Goal: Task Accomplishment & Management: Use online tool/utility

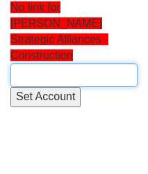
click at [38, 63] on input "text" at bounding box center [73, 75] width 127 height 24
paste input "0333 005 0499"
type input "0333 005 0499"
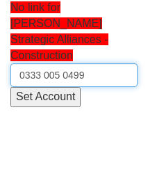
click at [97, 63] on input "0333 005 0499" at bounding box center [73, 75] width 127 height 24
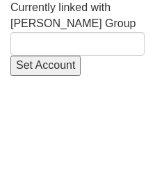
click at [35, 16] on div "Currently linked with [PERSON_NAME] Group Set Account" at bounding box center [77, 38] width 134 height 76
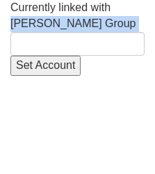
drag, startPoint x: 42, startPoint y: 27, endPoint x: 115, endPoint y: 7, distance: 75.7
click at [115, 7] on div "Currently linked with Kier Group Set Account" at bounding box center [77, 38] width 134 height 76
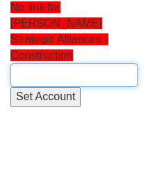
click at [67, 63] on input "text" at bounding box center [73, 75] width 127 height 24
paste input "Kier Group"
type input "Kier Group"
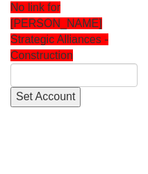
click at [46, 31] on div "No link for [PERSON_NAME] Strategic Alliances -Construction Set Account" at bounding box center [73, 53] width 127 height 107
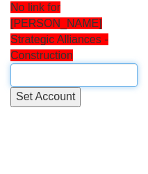
click at [43, 63] on input "text" at bounding box center [73, 75] width 127 height 24
paste input "[PERSON_NAME] Group"
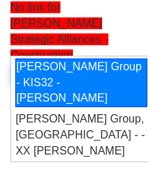
click at [99, 91] on div "Kier Group - KIS32 - Andrew Howes" at bounding box center [81, 82] width 132 height 49
type input "Kier Group - KIS32 - Andrew Howes"
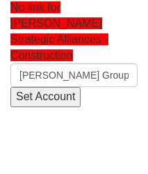
click at [52, 87] on input "Set Account" at bounding box center [45, 97] width 70 height 20
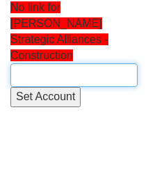
click at [58, 63] on input "text" at bounding box center [73, 75] width 127 height 24
click at [106, 63] on input "text" at bounding box center [73, 75] width 127 height 24
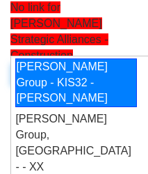
click at [81, 84] on div "Kier Group - KIS32 - Andrew Howes" at bounding box center [76, 82] width 122 height 49
type input "Kier Group - KIS32 - Andrew Howes"
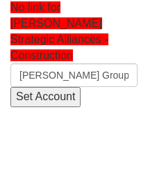
click at [56, 87] on input "Set Account" at bounding box center [45, 97] width 70 height 20
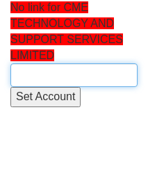
click at [32, 76] on input "text" at bounding box center [73, 75] width 127 height 24
click at [76, 75] on input "text" at bounding box center [73, 75] width 127 height 24
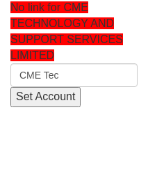
type input "CME Tec"
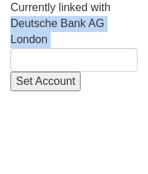
drag, startPoint x: 17, startPoint y: 31, endPoint x: 17, endPoint y: 24, distance: 7.0
click at [17, 24] on div "Currently linked with Deutsche Bank AG London Set Account" at bounding box center [73, 45] width 127 height 91
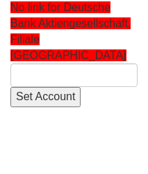
type input "Deutsche Bank AG London"
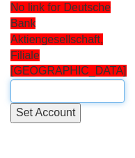
click at [38, 79] on input "text" at bounding box center [67, 91] width 114 height 24
paste input "Deutsche Bank AG [GEOGRAPHIC_DATA]"
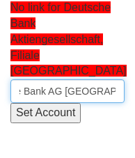
scroll to position [0, 37]
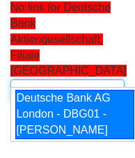
click at [60, 110] on div "Deutsche Bank AG London - DBG01 - Chris Hollely" at bounding box center [74, 114] width 119 height 49
type input "Deutsche Bank AG London - DBG01 - Chris Hollely"
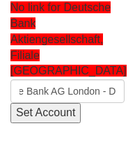
click at [53, 103] on input "Set Account" at bounding box center [45, 113] width 70 height 20
